Goal: Transaction & Acquisition: Purchase product/service

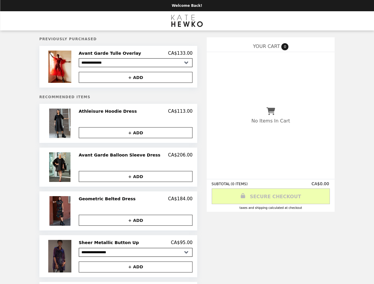
select select "**********"
click at [72, 68] on img at bounding box center [60, 67] width 24 height 32
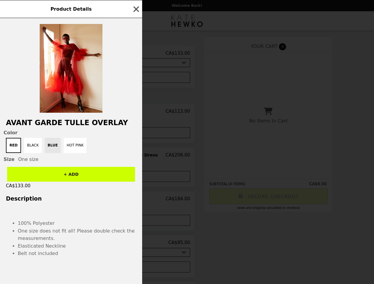
click at [136, 78] on div "Product Details Avant Garde Tulle Overlay Color Red Black Blue Hot Pink Size On…" at bounding box center [187, 142] width 374 height 284
click at [72, 125] on h2 "Avant Garde Tulle Overlay" at bounding box center [71, 123] width 142 height 8
click at [136, 113] on div "Avant Garde Tulle Overlay Color Red Black Blue Hot Pink Size One size + ADD CA$…" at bounding box center [71, 151] width 142 height 266
click at [136, 134] on span "Color" at bounding box center [71, 133] width 135 height 6
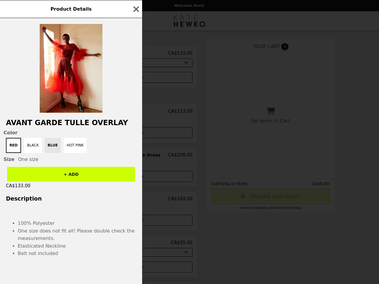
click at [72, 169] on button "+ ADD" at bounding box center [71, 174] width 128 height 15
click at [136, 157] on div "Color Red Black Blue Hot Pink Size One size" at bounding box center [71, 146] width 142 height 32
click at [136, 178] on div "Product Details Avant Garde Tulle Overlay Color Red Black Blue Hot Pink Size On…" at bounding box center [189, 142] width 379 height 284
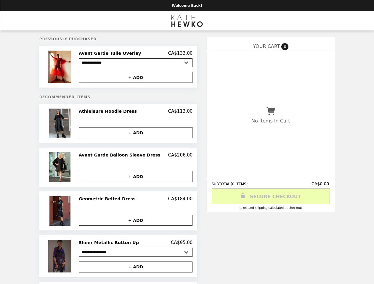
click at [72, 213] on img at bounding box center [60, 211] width 23 height 30
